Goal: Information Seeking & Learning: Understand process/instructions

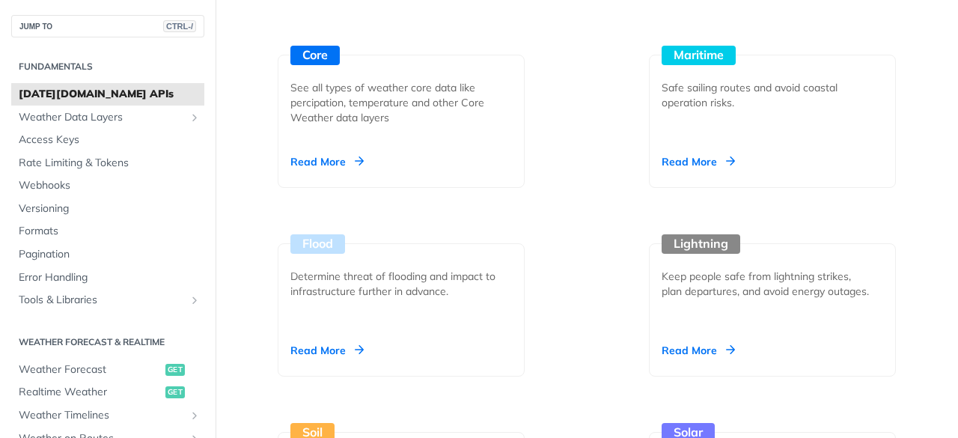
scroll to position [1858, 0]
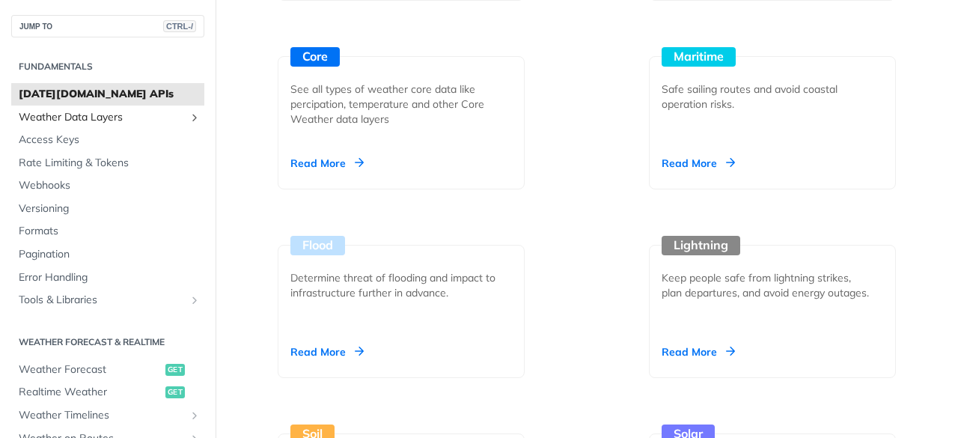
click at [101, 120] on span "Weather Data Layers" at bounding box center [102, 117] width 166 height 15
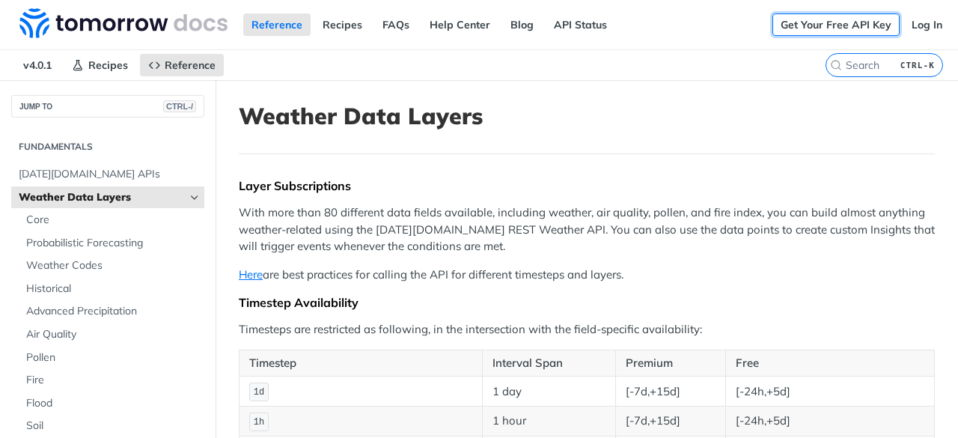
click at [844, 19] on link "Get Your Free API Key" at bounding box center [835, 24] width 127 height 22
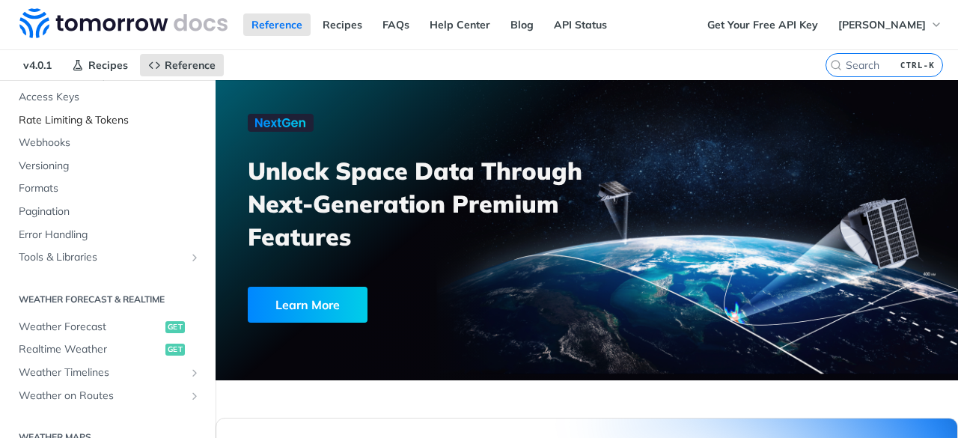
scroll to position [239, 0]
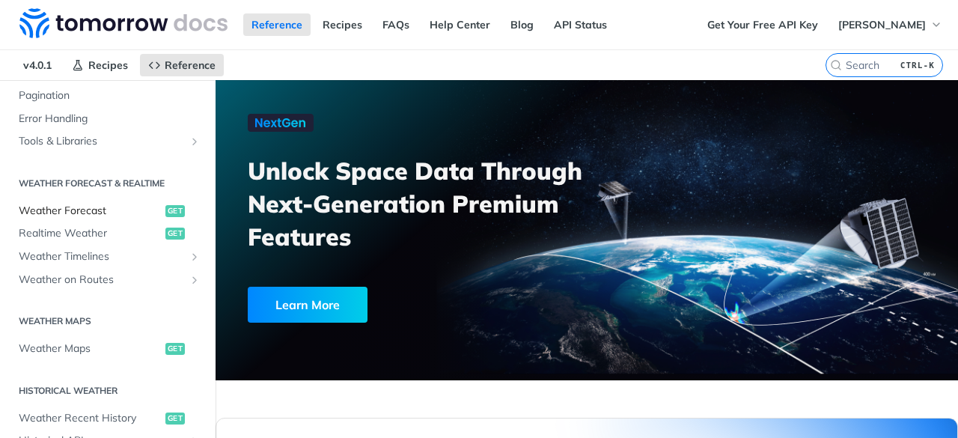
click at [94, 207] on span "Weather Forecast" at bounding box center [90, 210] width 143 height 15
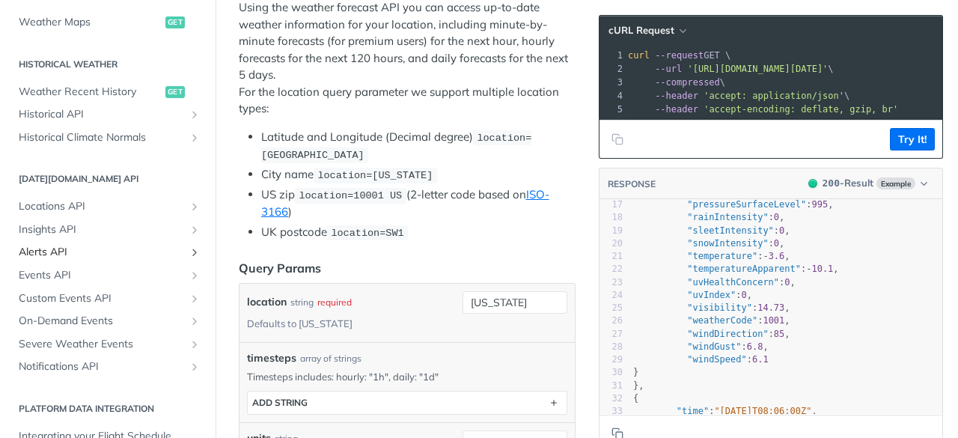
click at [165, 245] on span "Alerts API" at bounding box center [102, 252] width 166 height 15
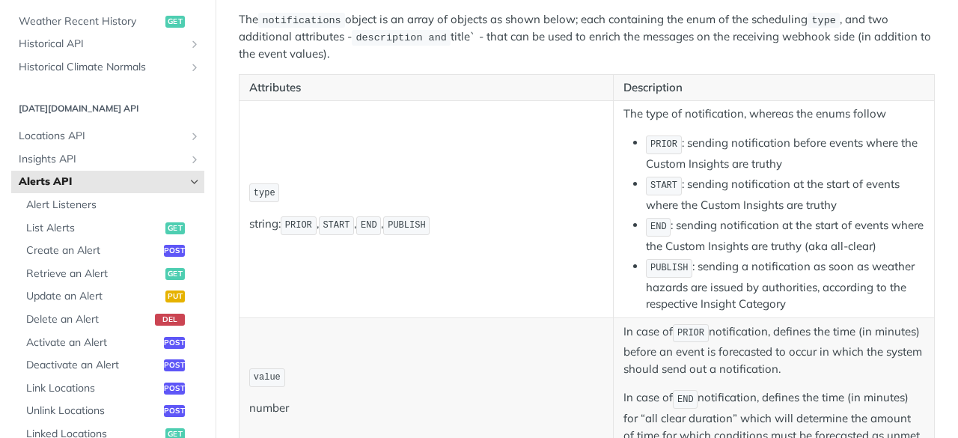
scroll to position [557, 0]
click at [100, 199] on span "Alert Listeners" at bounding box center [113, 203] width 174 height 15
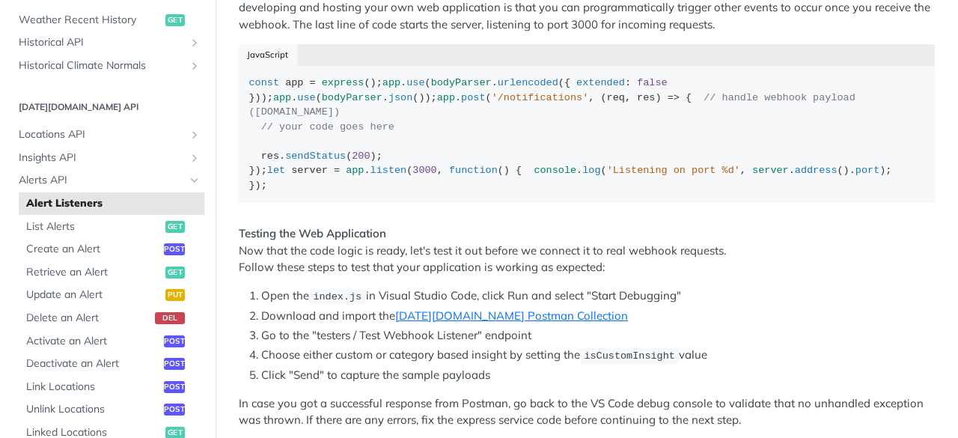
scroll to position [886, 0]
click at [93, 227] on span "List Alerts" at bounding box center [93, 226] width 135 height 15
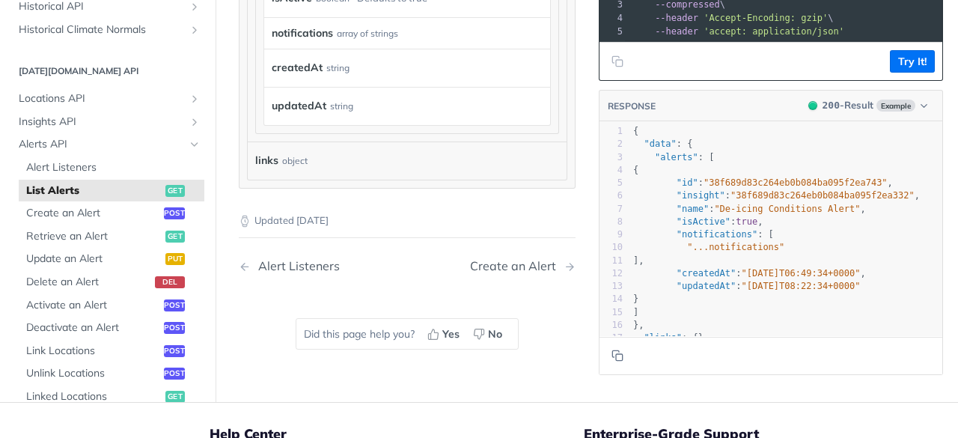
scroll to position [747, 0]
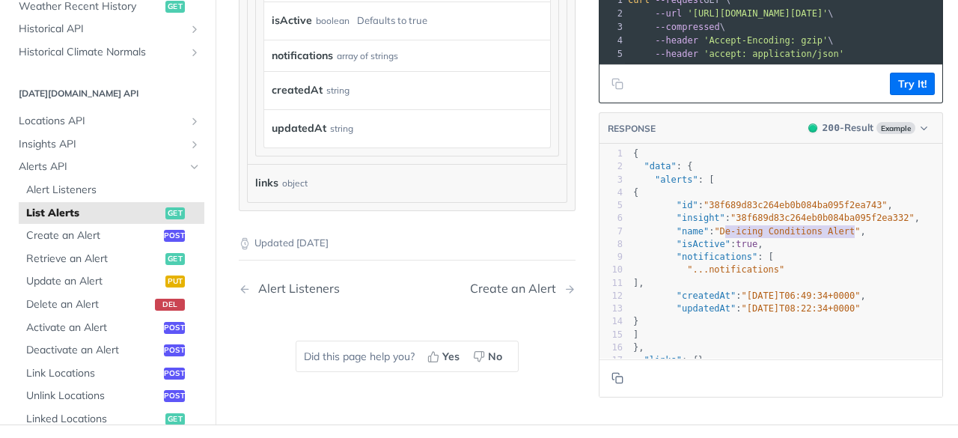
type textarea "De-icing Conditions Alert"
drag, startPoint x: 712, startPoint y: 235, endPoint x: 848, endPoint y: 235, distance: 136.2
click at [848, 235] on span ""De-icing Conditions Alert"" at bounding box center [787, 231] width 146 height 10
click at [742, 248] on span "true" at bounding box center [746, 244] width 22 height 10
type textarea "true"
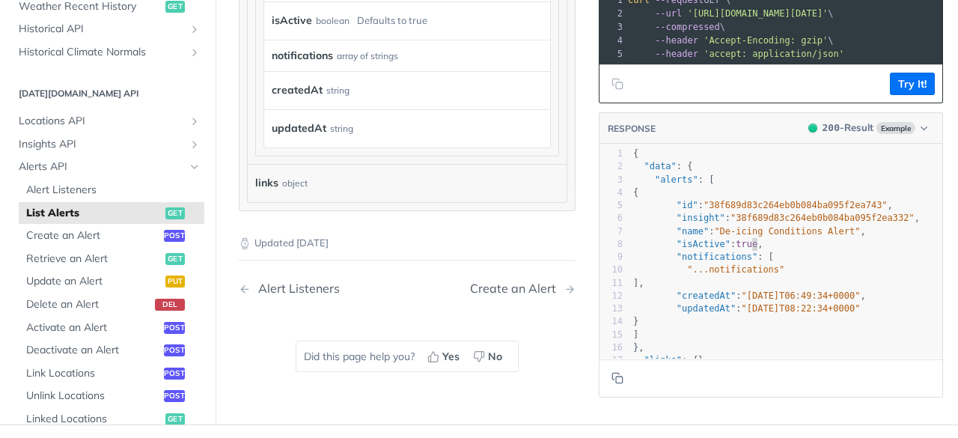
click at [742, 248] on span "true" at bounding box center [746, 244] width 22 height 10
click at [728, 267] on span ""...notifications"" at bounding box center [735, 270] width 97 height 10
type textarea "notifications"
click at [728, 267] on span ""...notifications"" at bounding box center [735, 270] width 97 height 10
click at [633, 183] on span ""alerts" : [" at bounding box center [673, 179] width 81 height 10
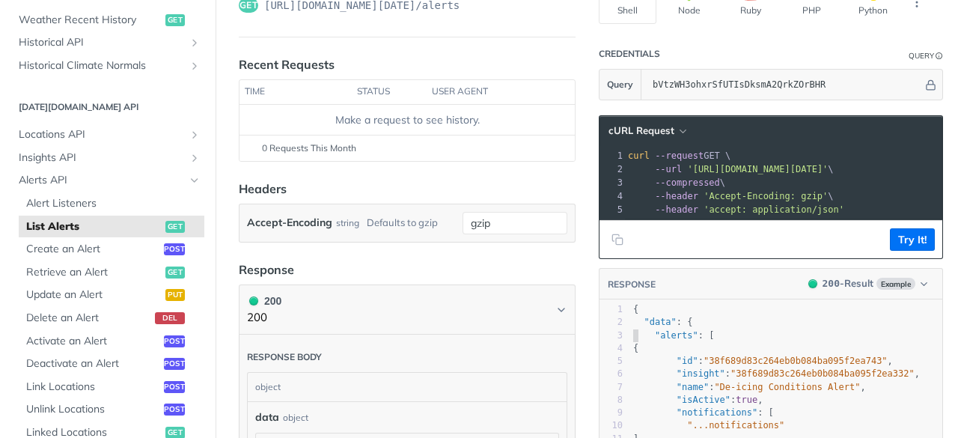
scroll to position [296, 0]
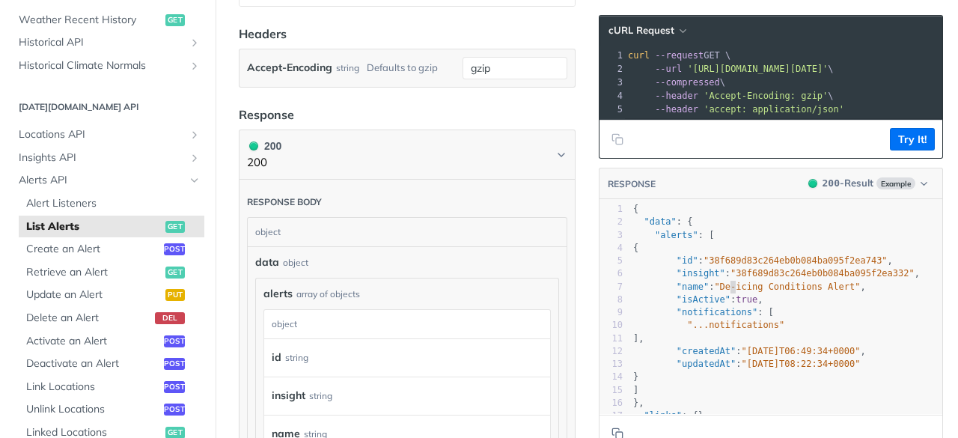
click at [718, 292] on span ""De-icing Conditions Alert"" at bounding box center [787, 286] width 146 height 10
